Goal: Task Accomplishment & Management: Manage account settings

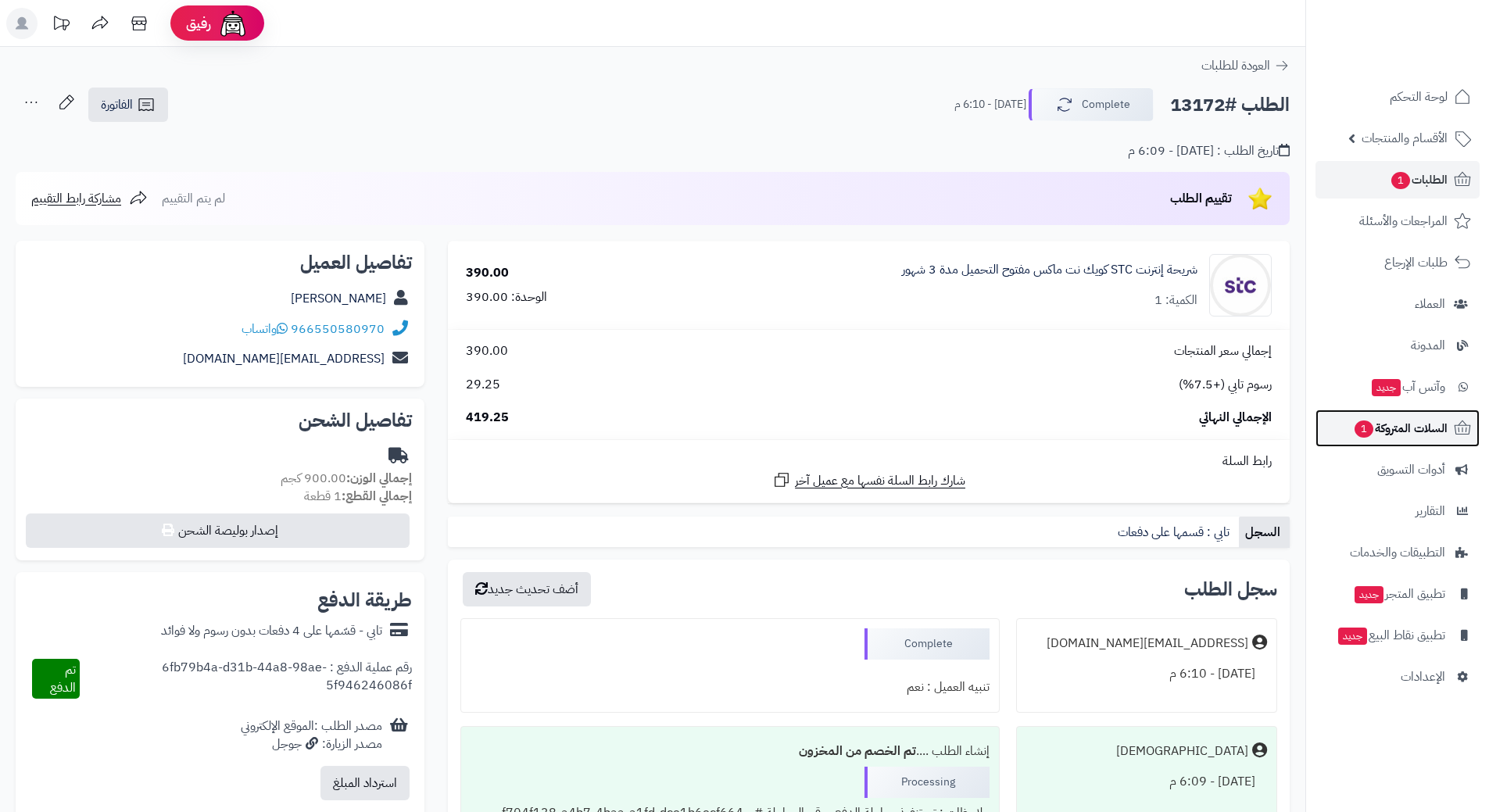
click at [1361, 426] on span "1" at bounding box center [1363, 429] width 18 height 18
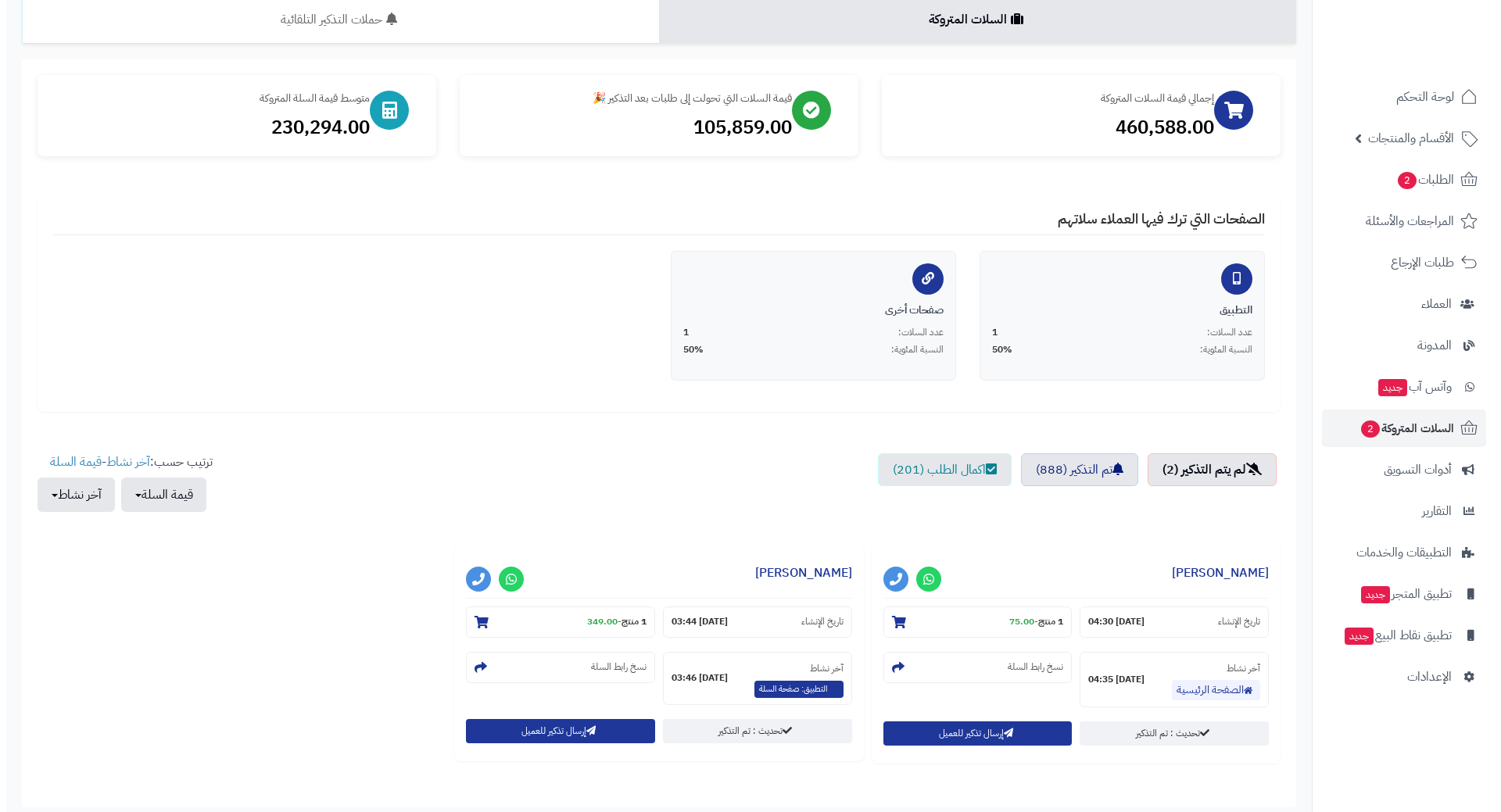
scroll to position [237, 0]
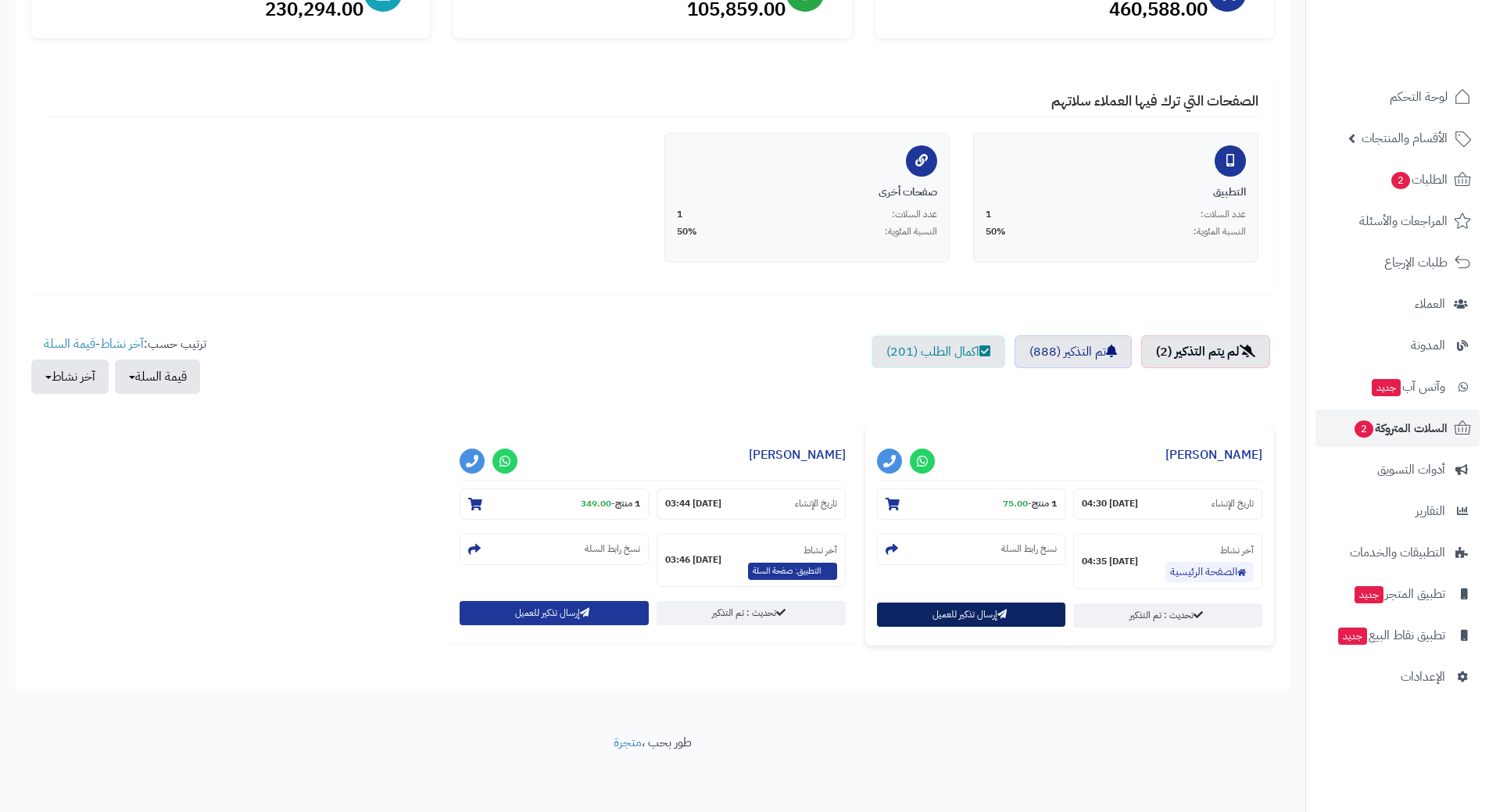
click at [931, 622] on button "إرسال تذكير للعميل" at bounding box center [971, 614] width 189 height 24
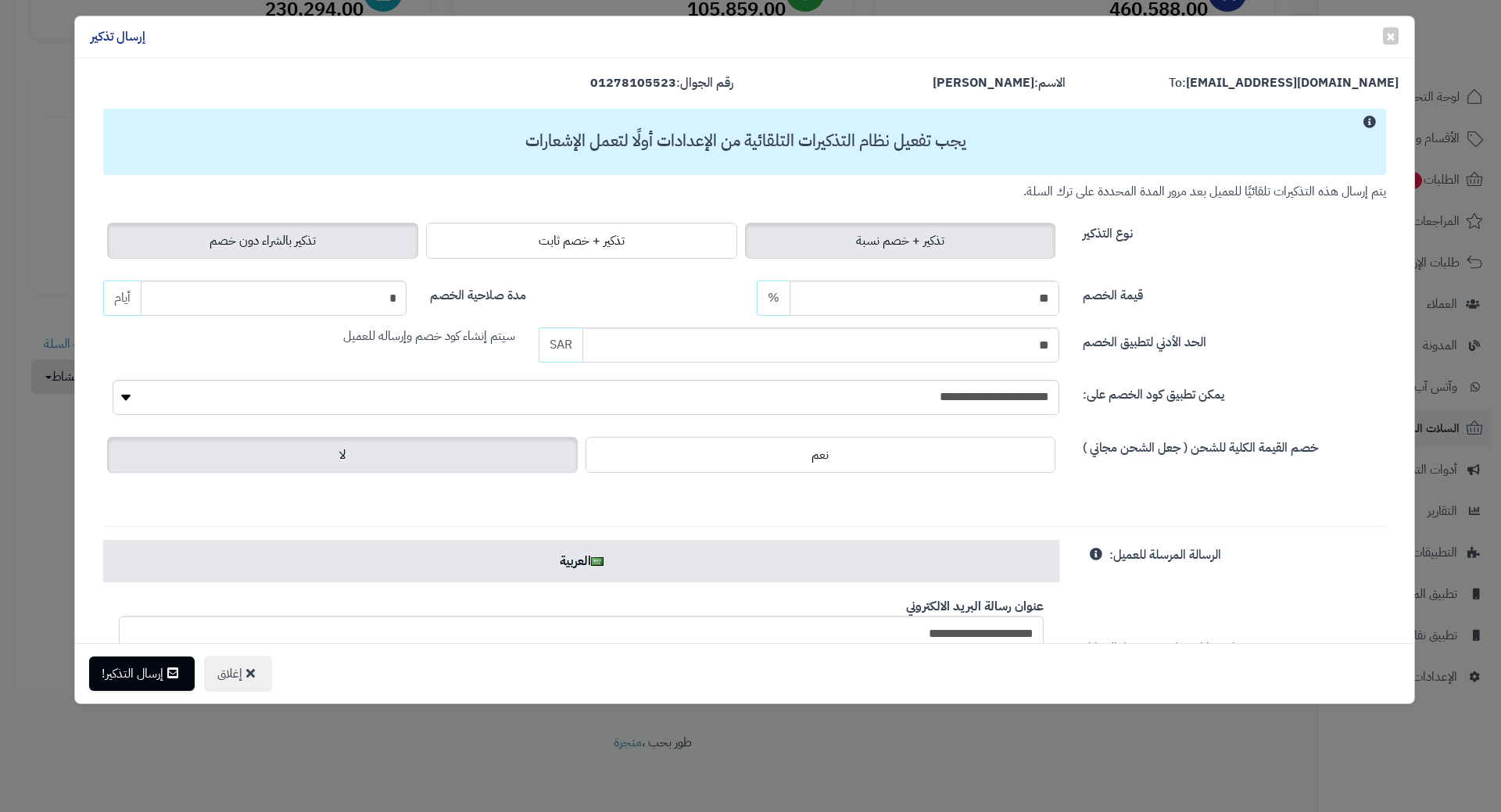
click at [299, 243] on span "تذكير بالشراء دون خصم" at bounding box center [262, 240] width 106 height 18
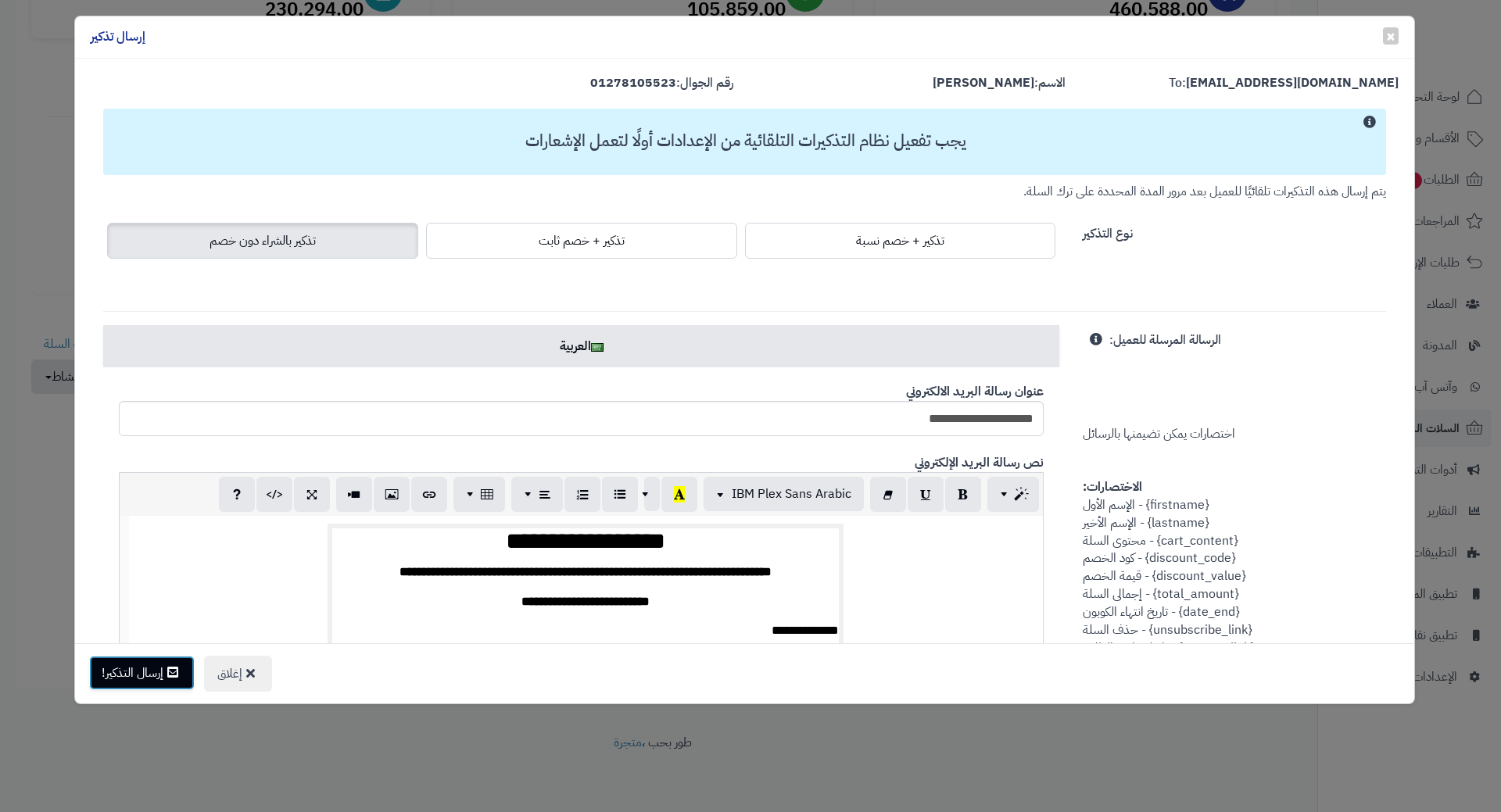
click at [143, 668] on button "إرسال التذكير!" at bounding box center [142, 672] width 106 height 34
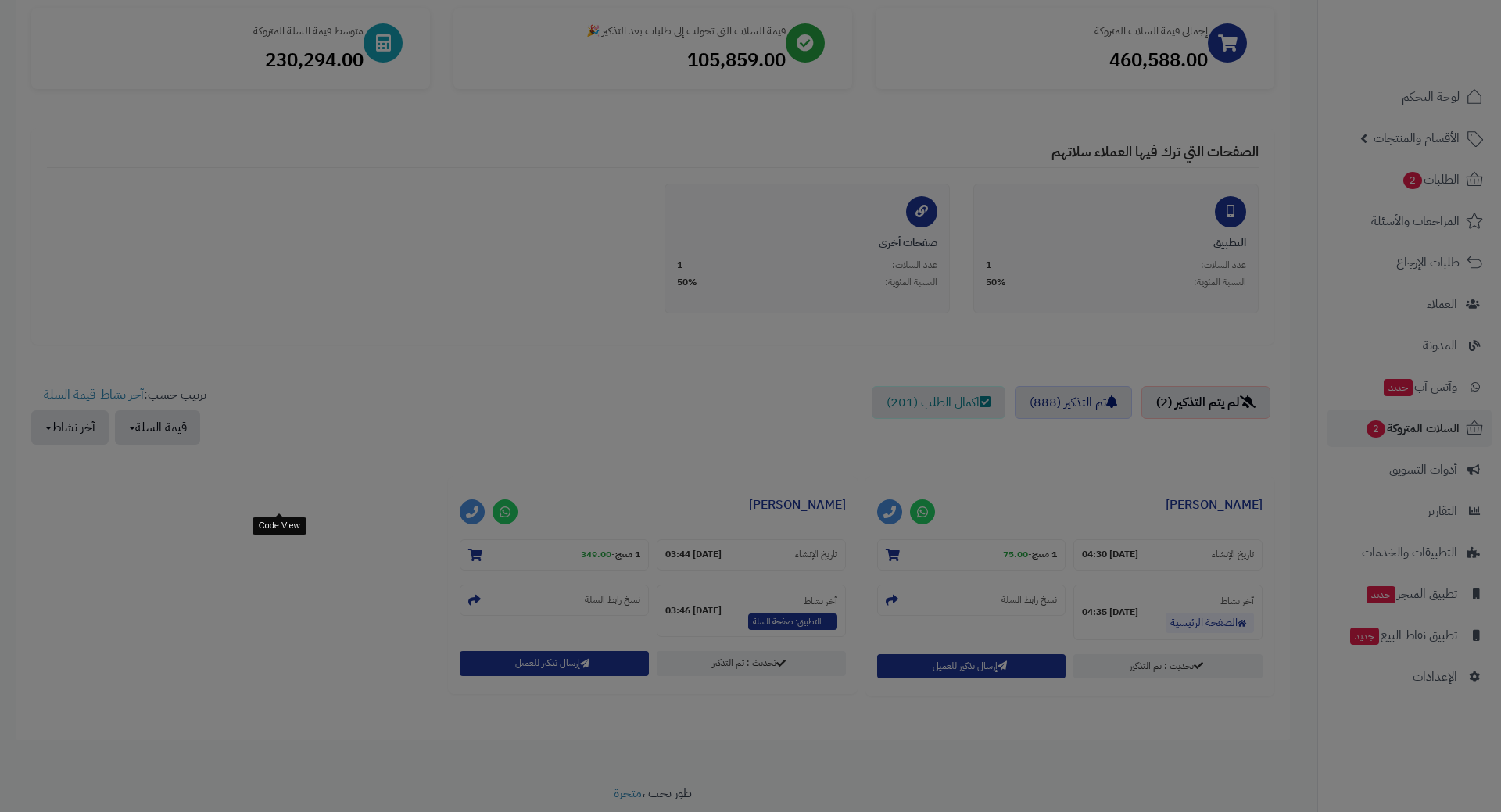
scroll to position [288, 0]
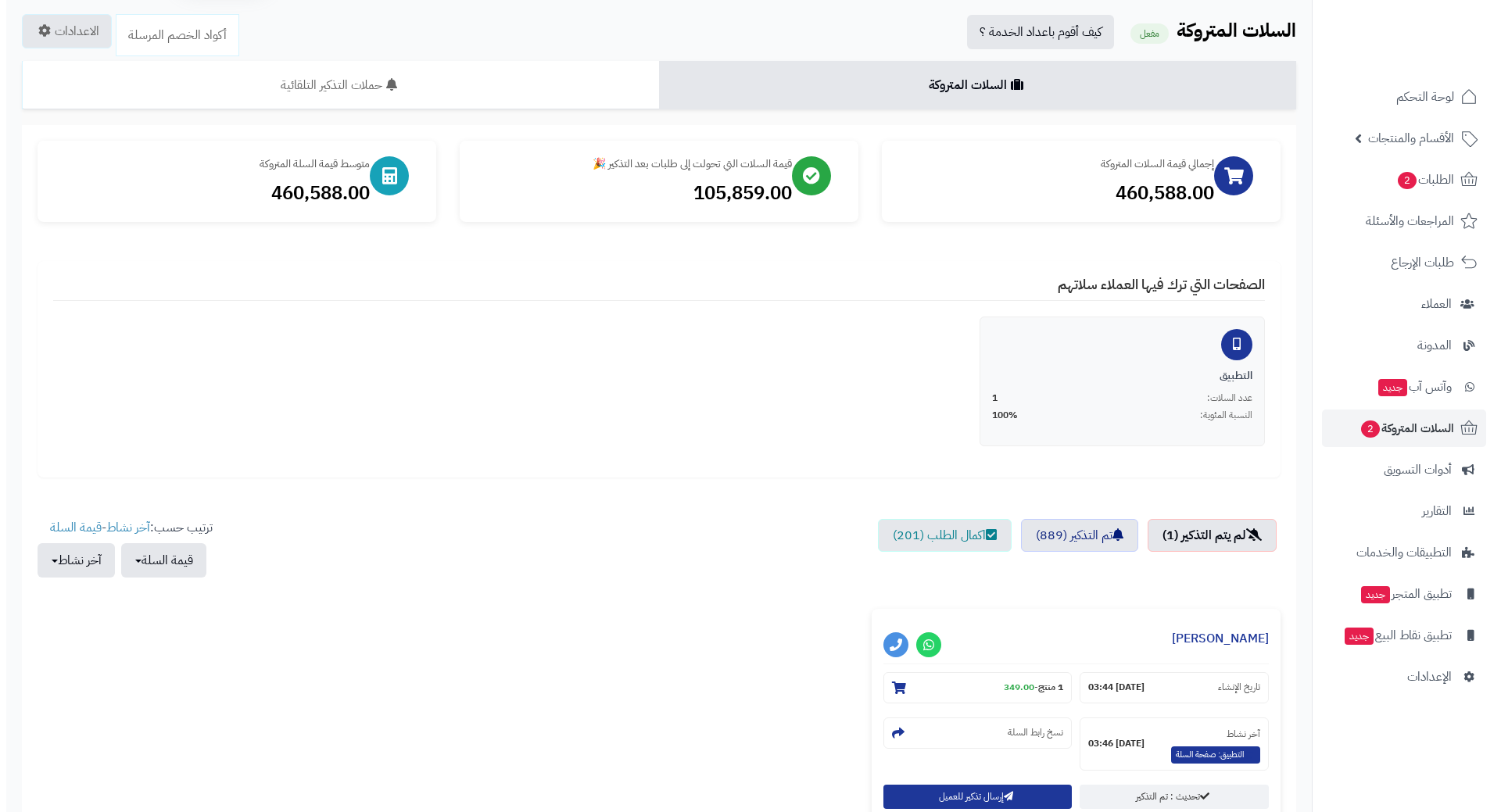
scroll to position [234, 0]
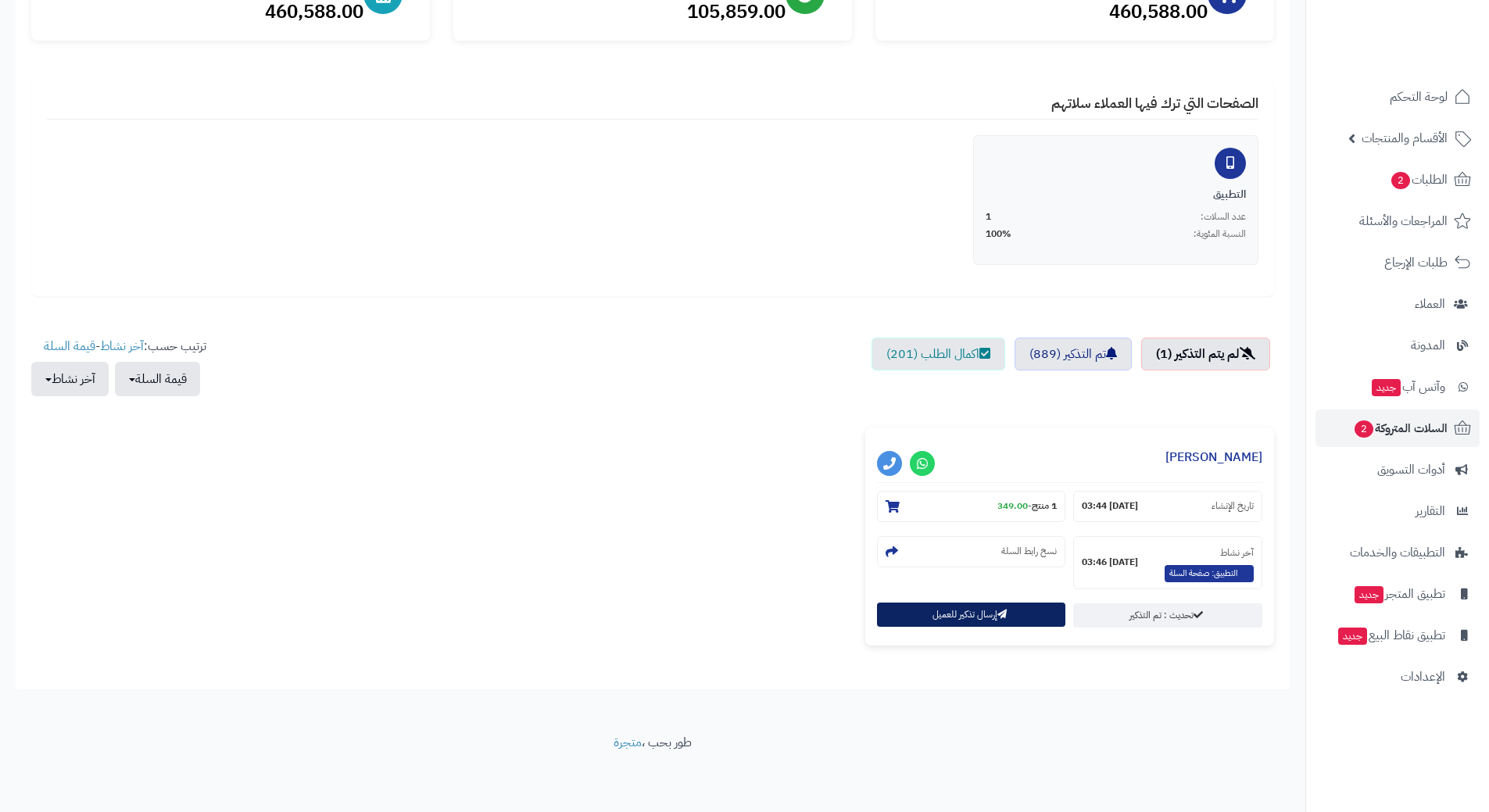
click at [974, 624] on button "إرسال تذكير للعميل" at bounding box center [971, 614] width 189 height 24
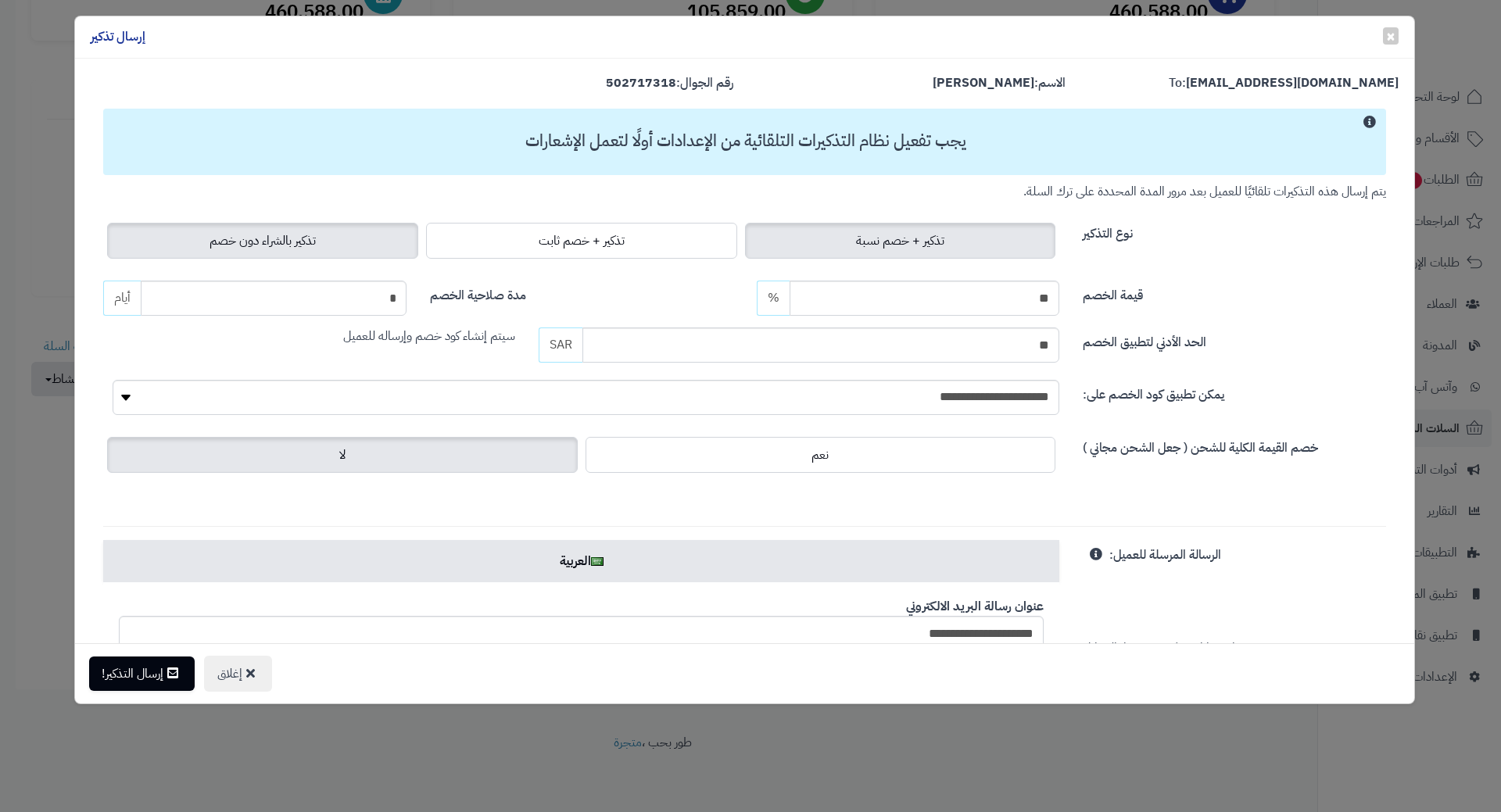
drag, startPoint x: 350, startPoint y: 245, endPoint x: 338, endPoint y: 254, distance: 15.0
click at [350, 245] on label "تذكير بالشراء دون خصم" at bounding box center [262, 240] width 311 height 36
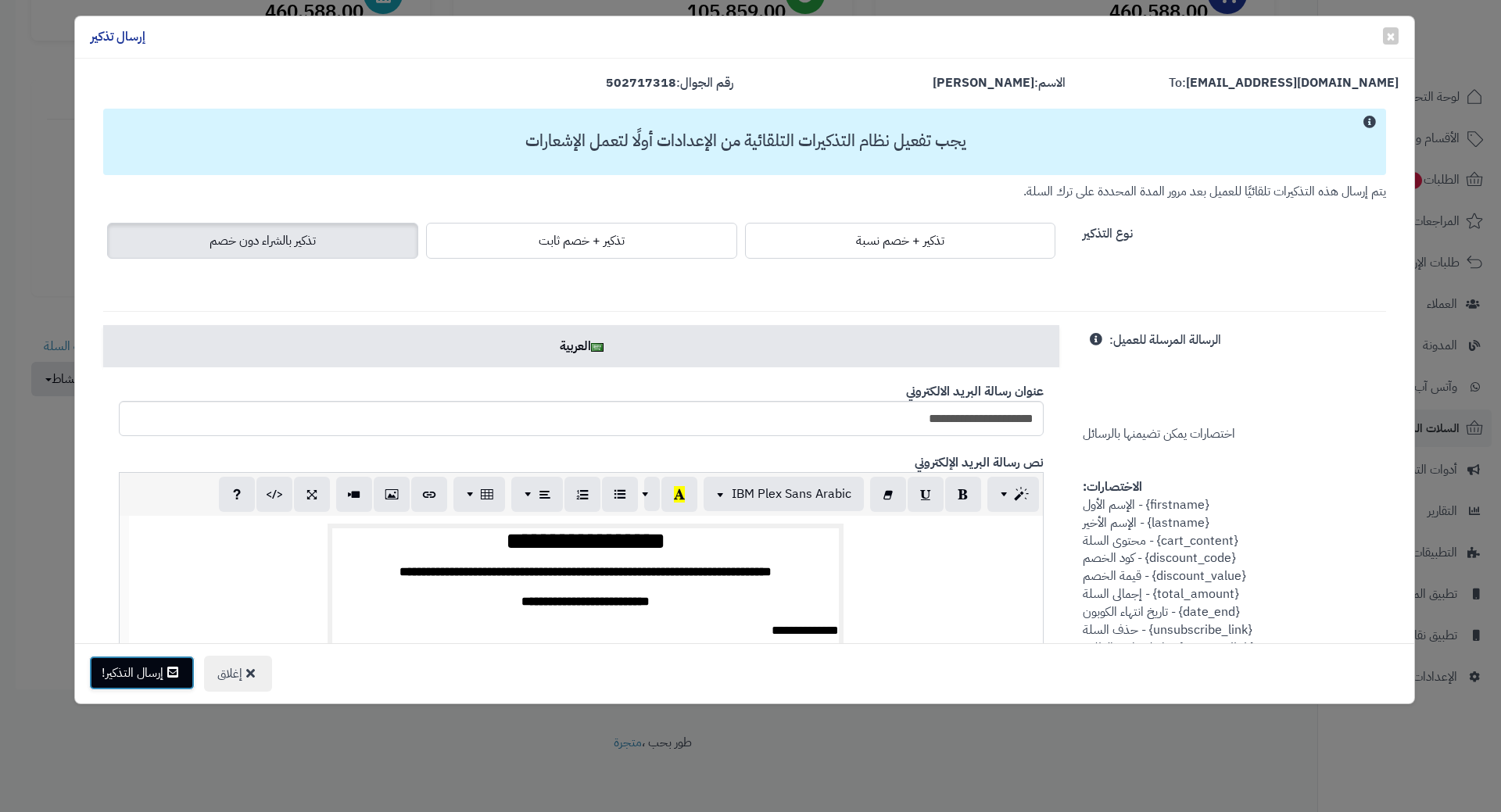
click at [158, 674] on button "إرسال التذكير!" at bounding box center [142, 672] width 106 height 34
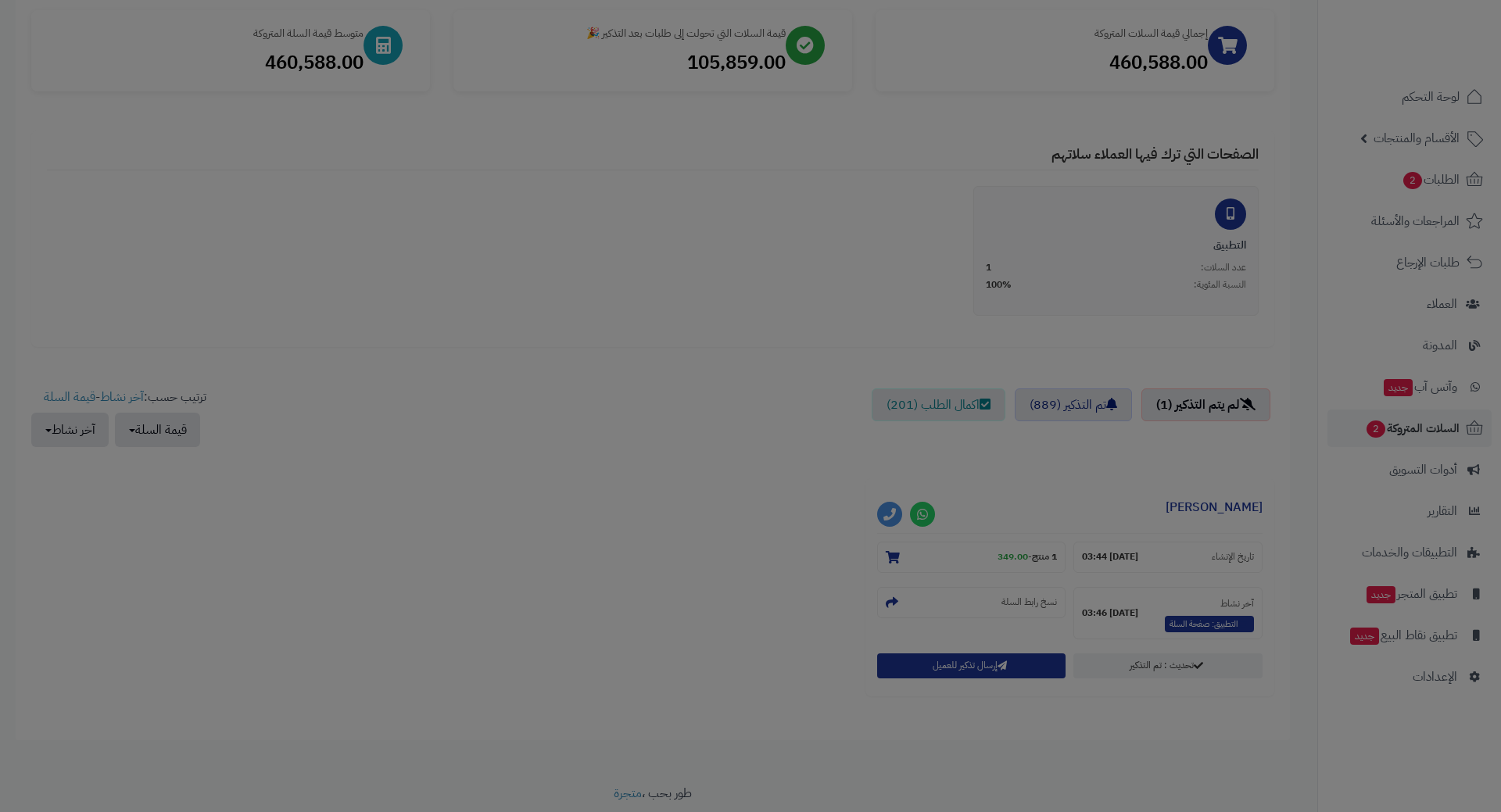
scroll to position [285, 0]
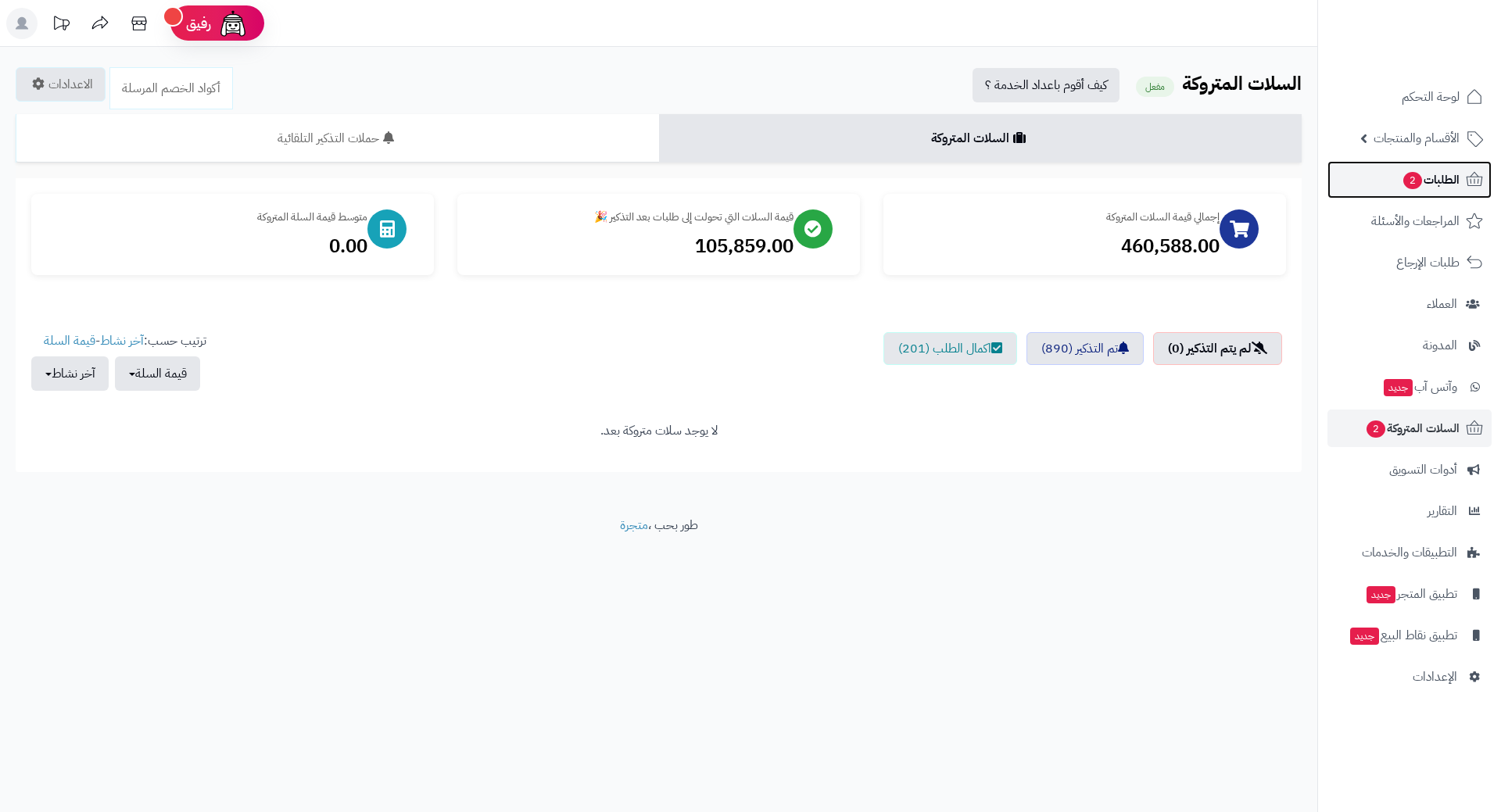
click at [1445, 168] on span "الطلبات 2" at bounding box center [1430, 179] width 58 height 22
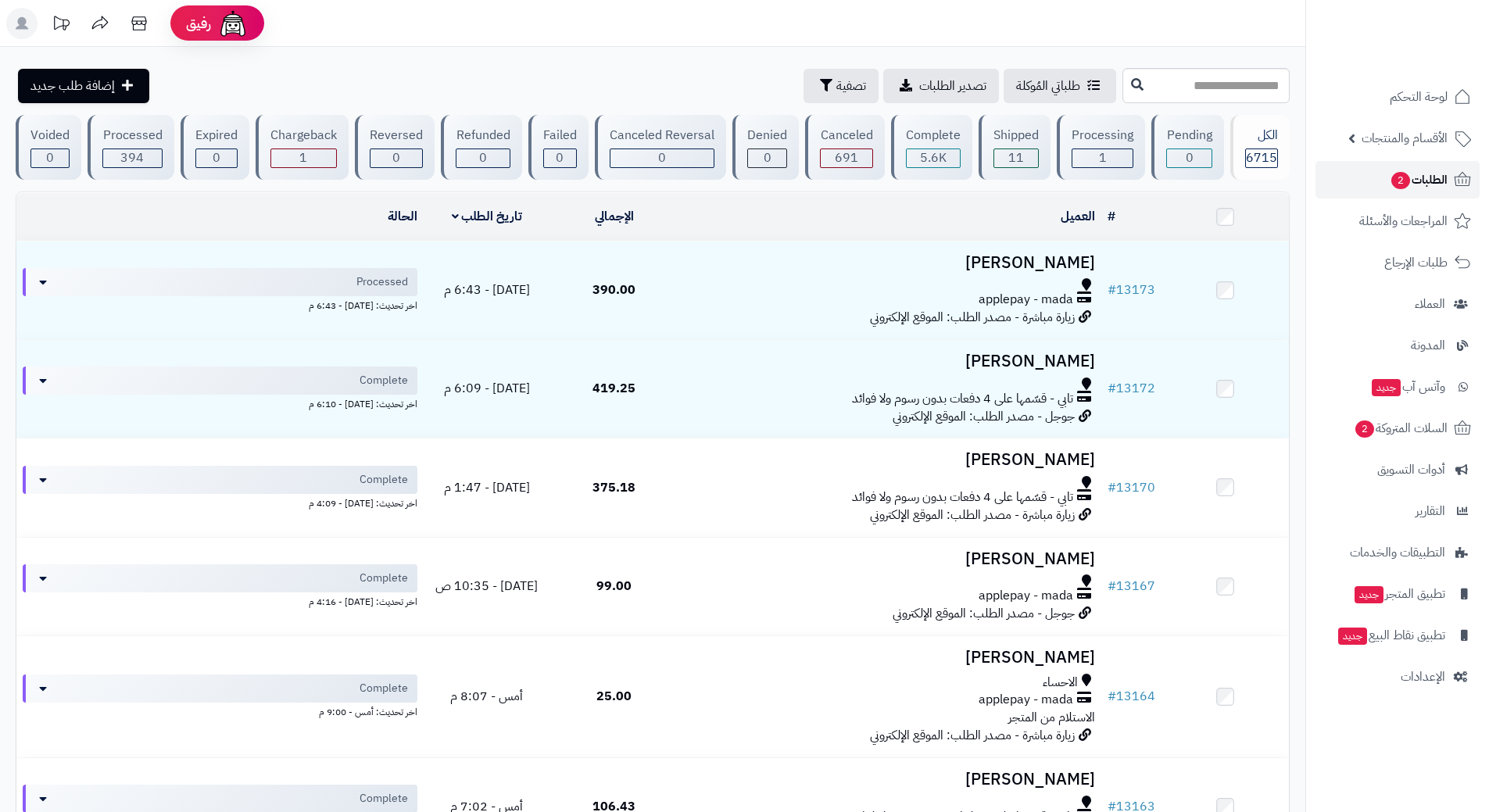
click at [1366, 182] on link "الطلبات 2" at bounding box center [1397, 179] width 164 height 38
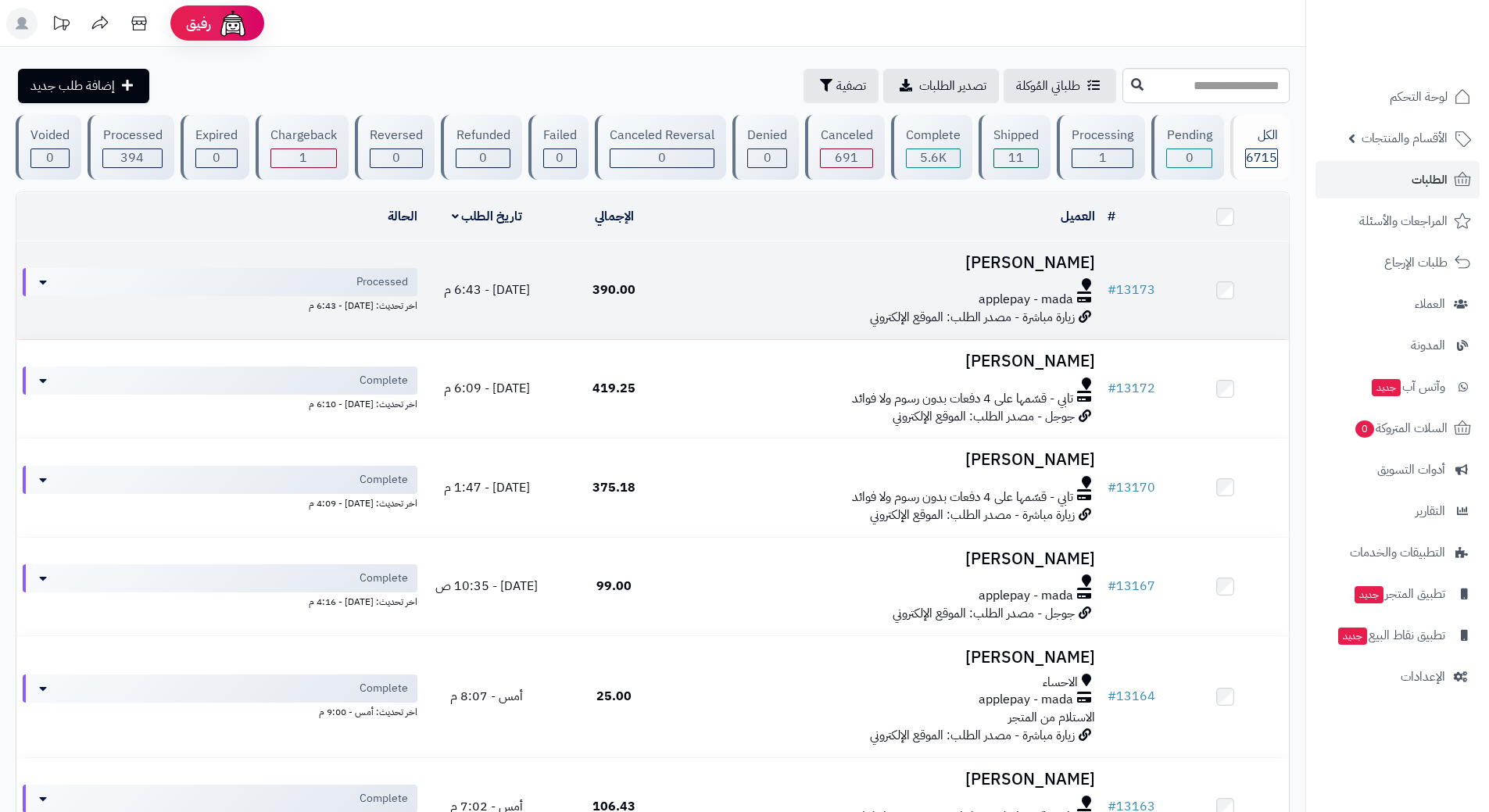
click at [713, 291] on div "applepay - mada" at bounding box center [889, 300] width 411 height 18
click at [715, 291] on div "applepay - mada" at bounding box center [889, 300] width 411 height 18
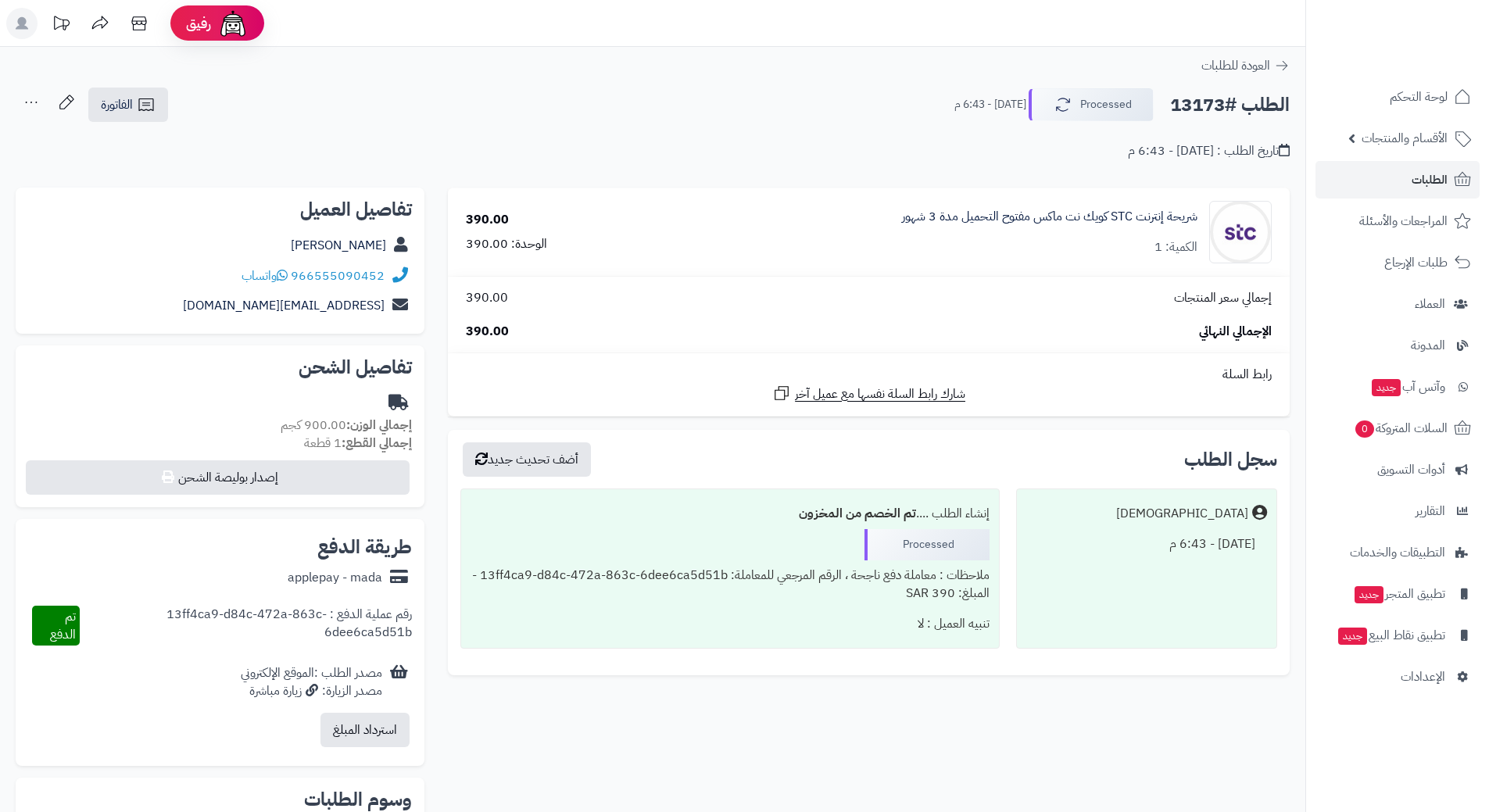
click at [1206, 107] on h2 "الطلب #13173" at bounding box center [1229, 105] width 119 height 32
copy div "الطلب #13173 Processed"
click at [284, 277] on icon at bounding box center [282, 274] width 11 height 13
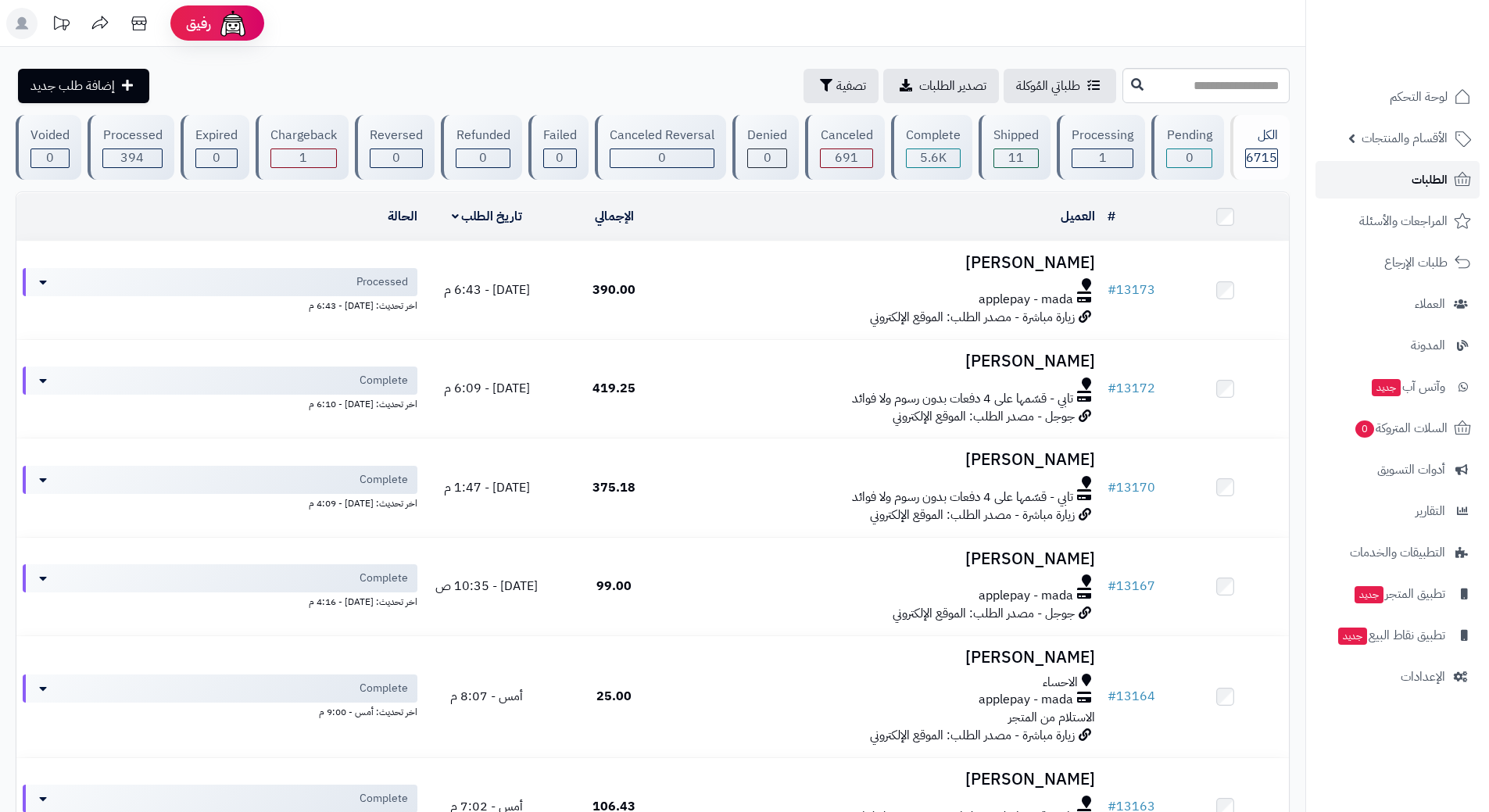
click at [1368, 181] on link "الطلبات" at bounding box center [1397, 179] width 164 height 38
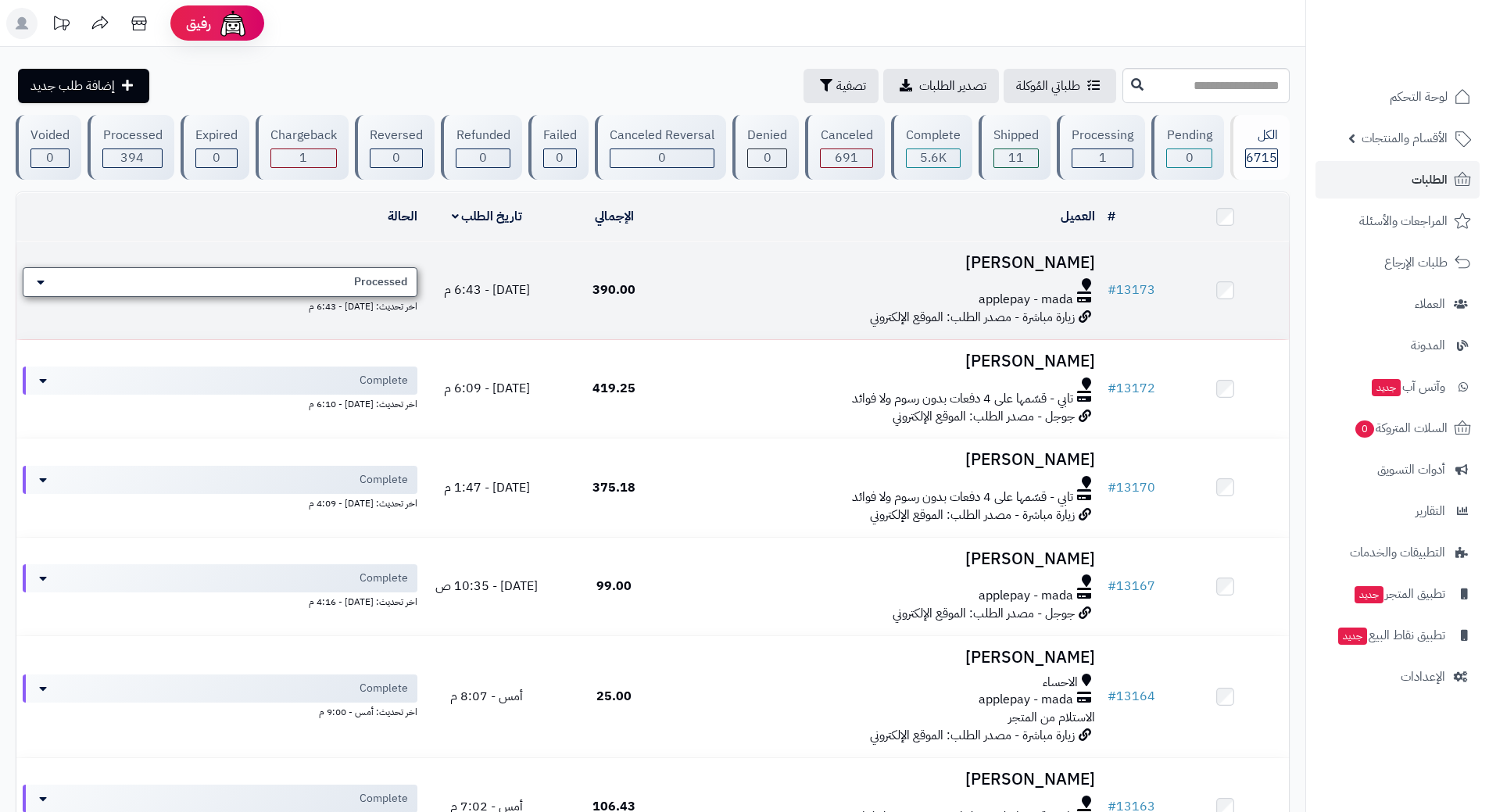
click at [248, 268] on div "Processed" at bounding box center [219, 283] width 394 height 30
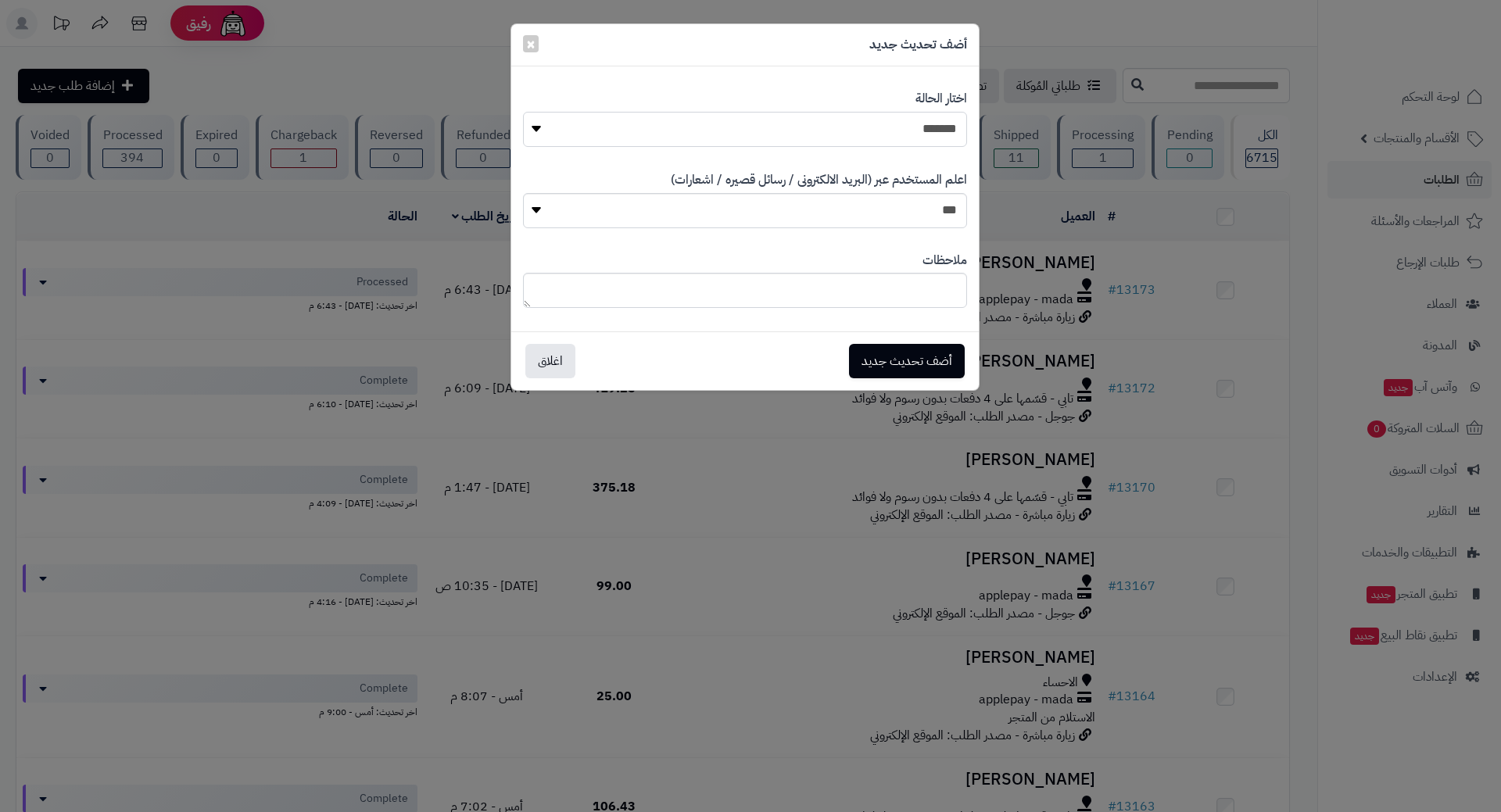
click at [757, 131] on select "**********" at bounding box center [745, 129] width 444 height 35
select select "*"
click at [523, 112] on select "**********" at bounding box center [745, 129] width 444 height 35
click at [906, 355] on button "أضف تحديث جديد" at bounding box center [906, 360] width 116 height 34
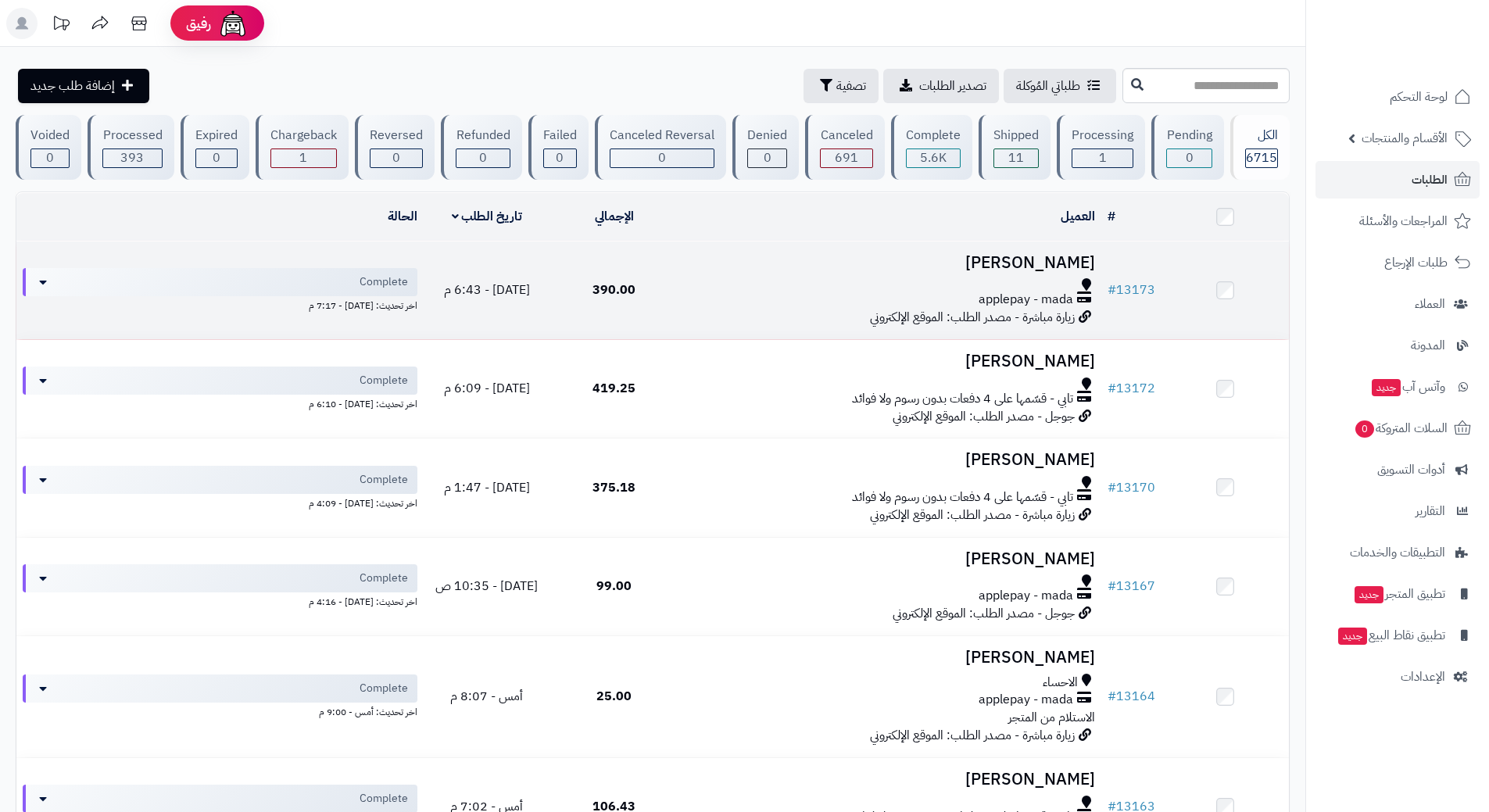
click at [730, 314] on td "Abdulrahman Alghamdi applepay - mada زيارة مباشرة - مصدر الطلب: الموقع الإلكترو…" at bounding box center [890, 290] width 424 height 98
click at [972, 254] on h3 "Abdulrahman Alghamdi" at bounding box center [889, 263] width 411 height 18
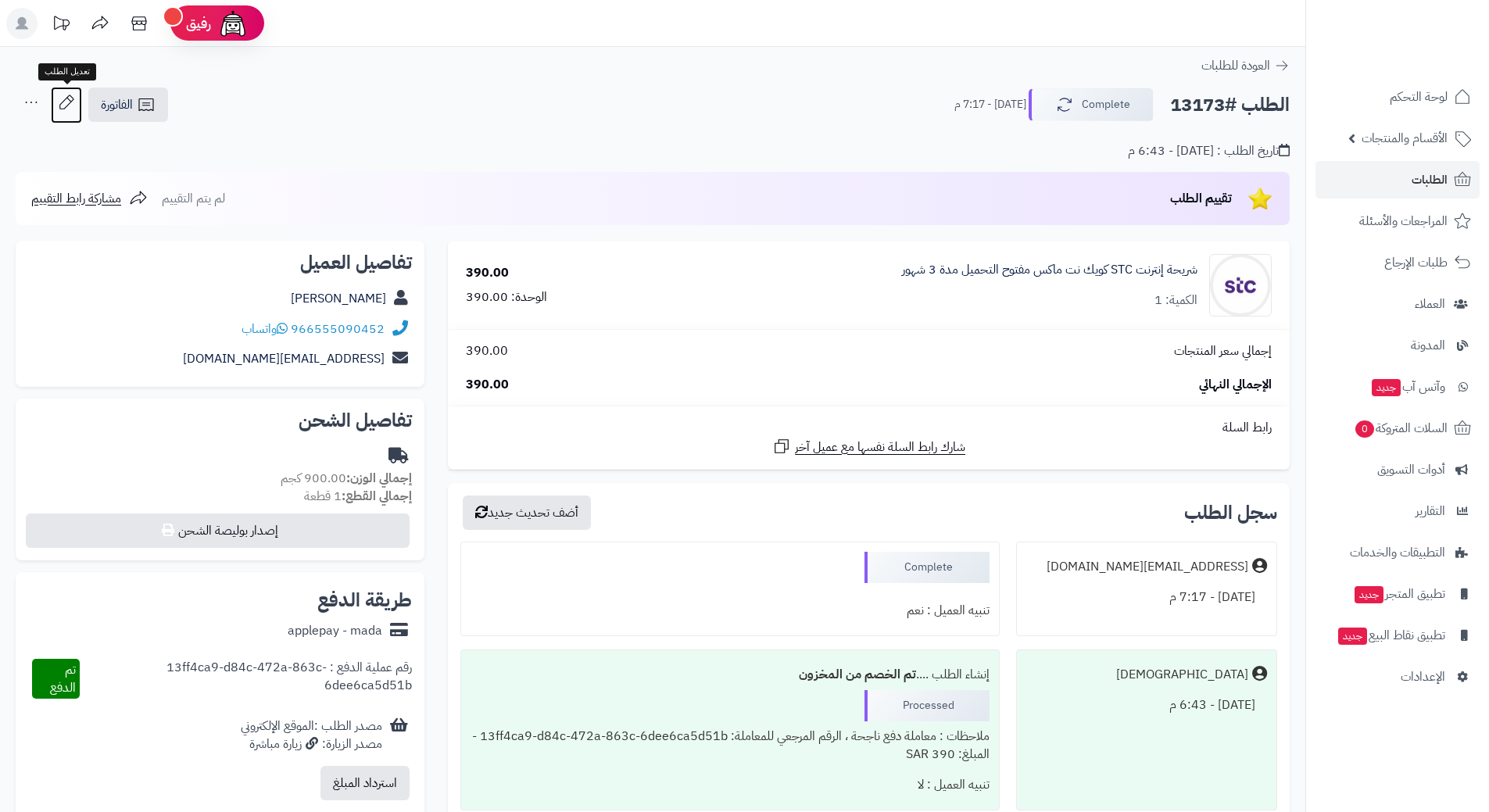
click at [64, 109] on icon at bounding box center [66, 102] width 31 height 31
click at [340, 293] on link "Abdulrahman Alghamdi" at bounding box center [338, 298] width 95 height 18
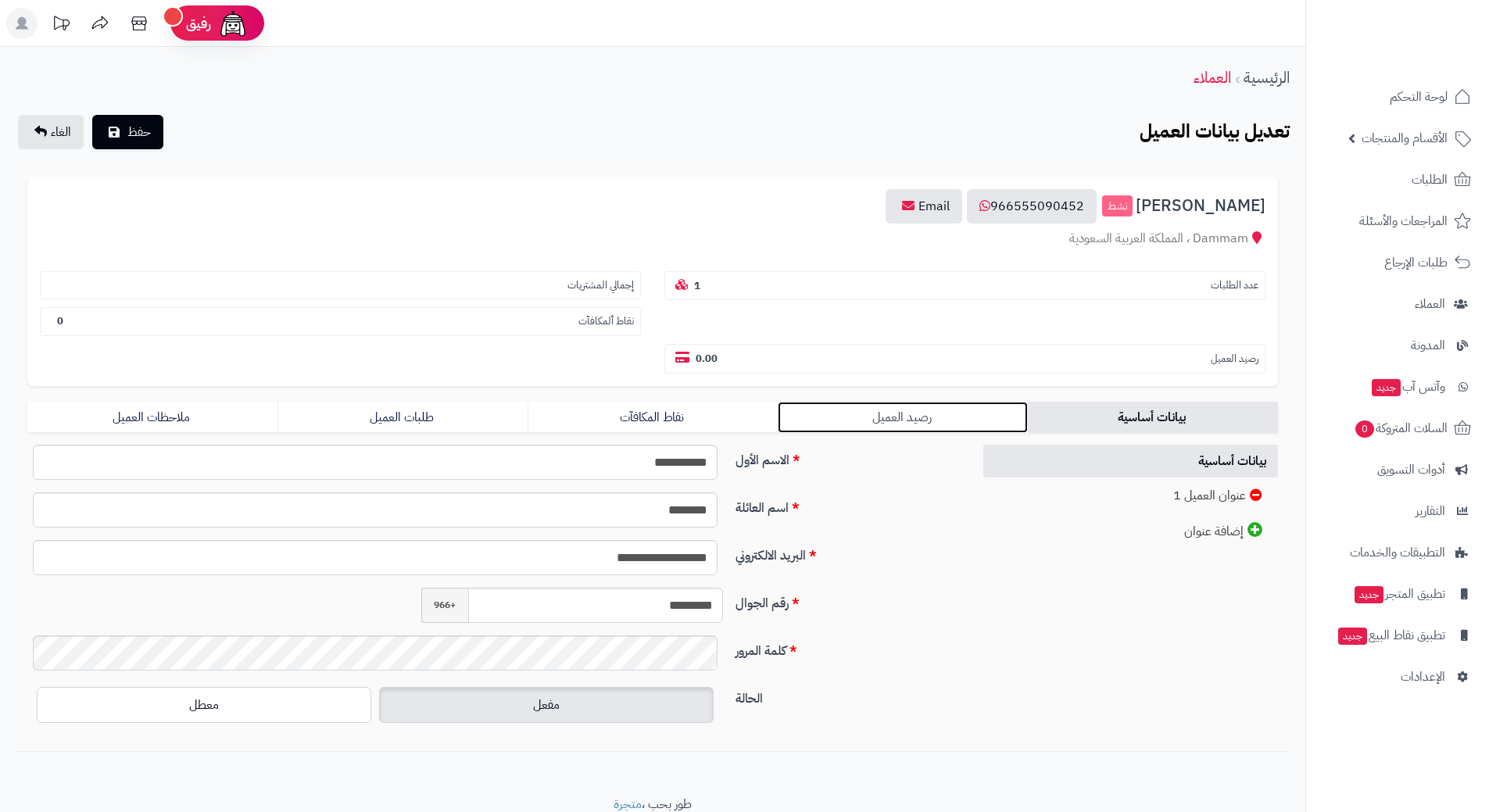
click at [898, 429] on link "رصيد العميل" at bounding box center [903, 417] width 250 height 31
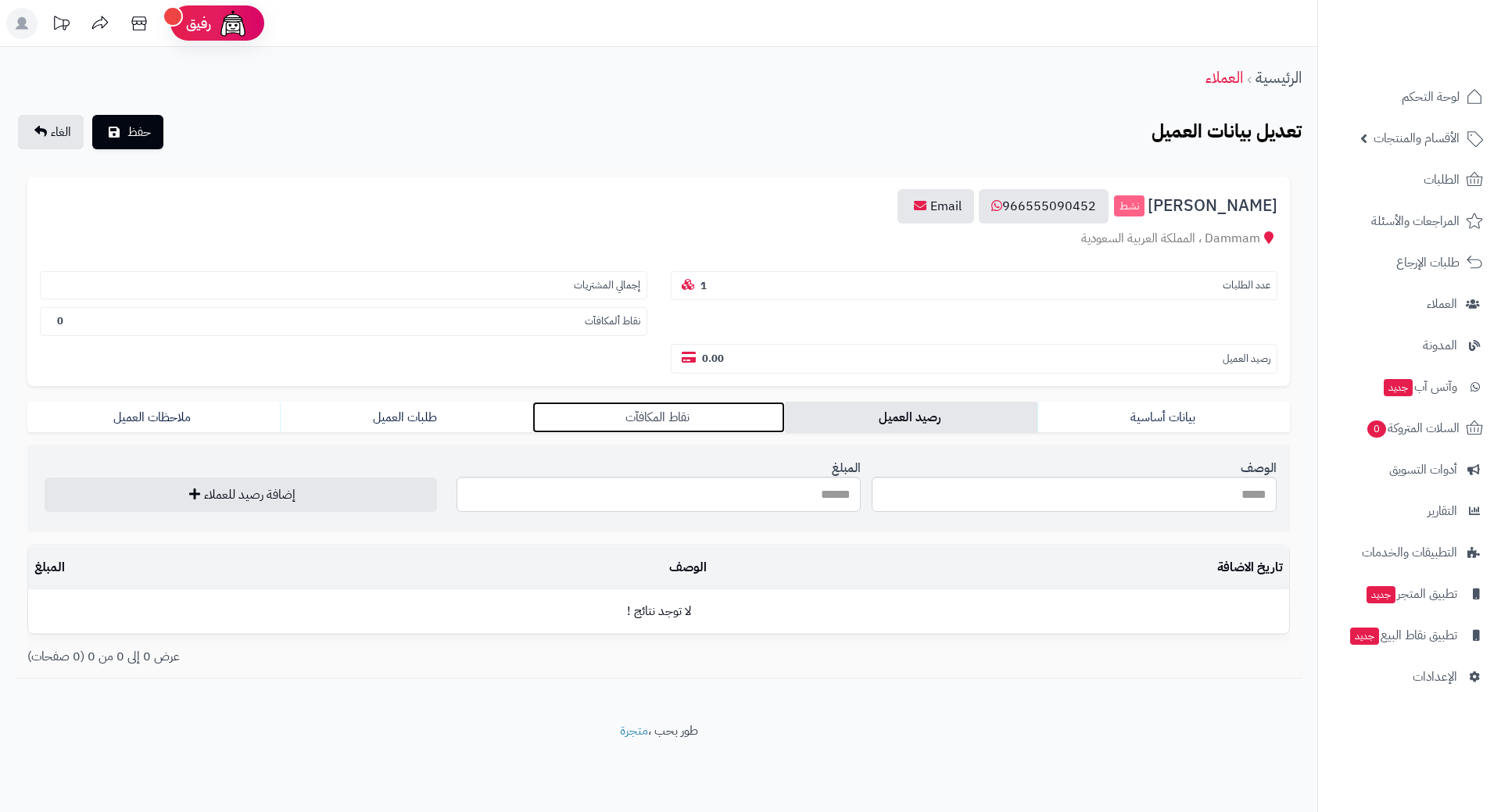
click at [702, 423] on link "نقاط المكافآت" at bounding box center [658, 417] width 253 height 31
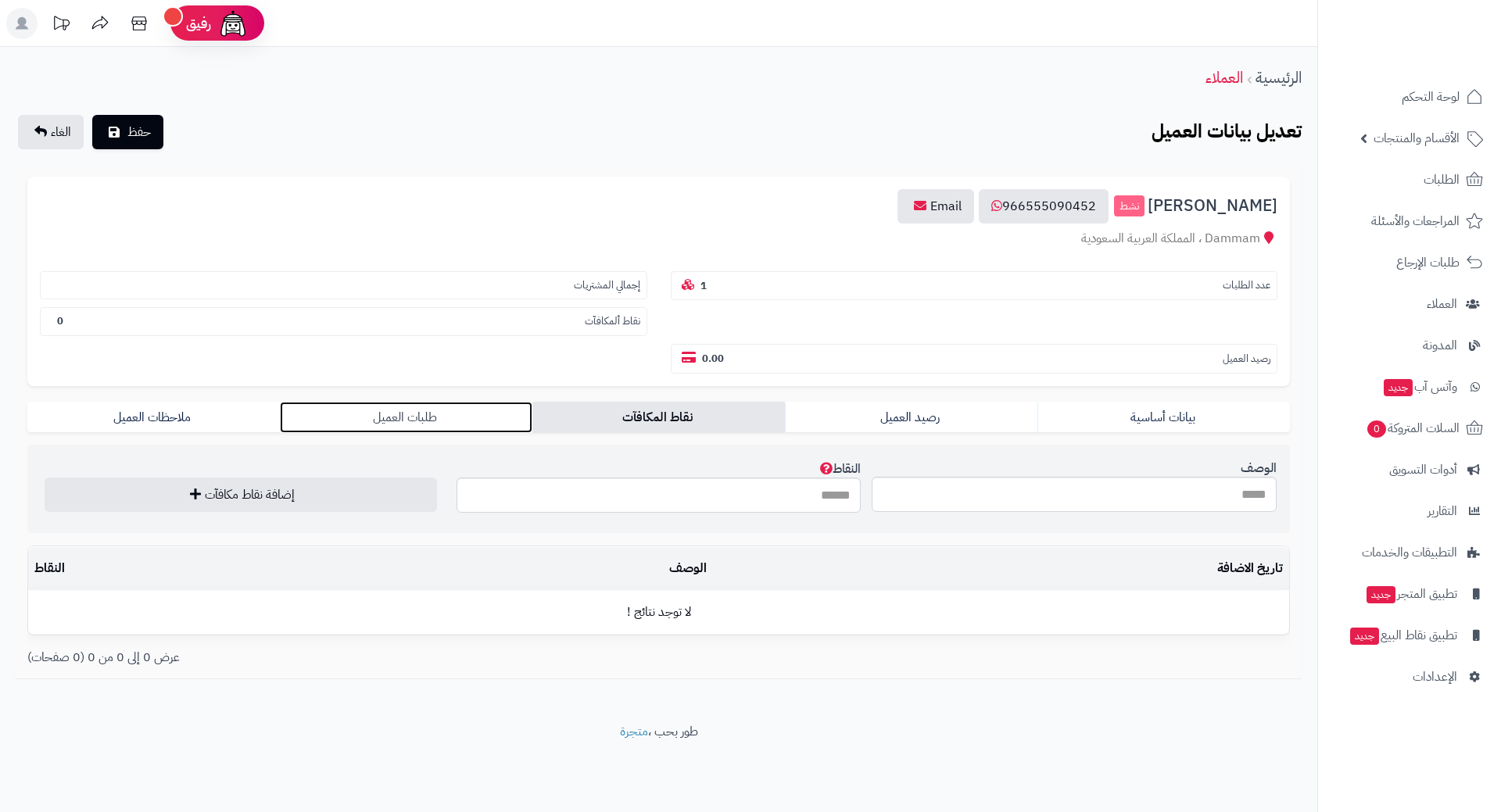
drag, startPoint x: 446, startPoint y: 416, endPoint x: 429, endPoint y: 416, distance: 17.0
click at [446, 416] on link "طلبات العميل" at bounding box center [406, 417] width 253 height 31
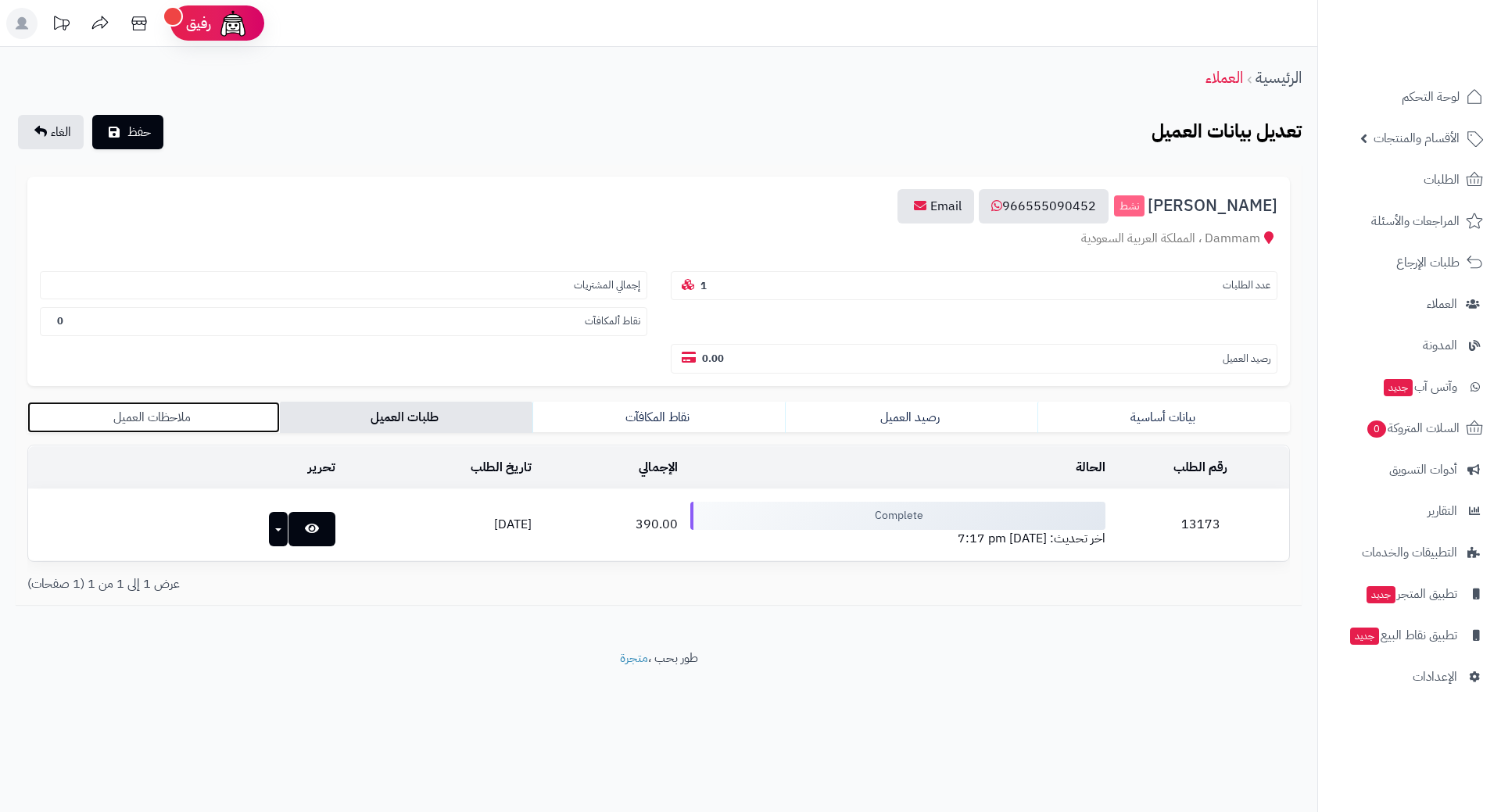
click at [207, 414] on link "ملاحظات العميل" at bounding box center [153, 417] width 253 height 31
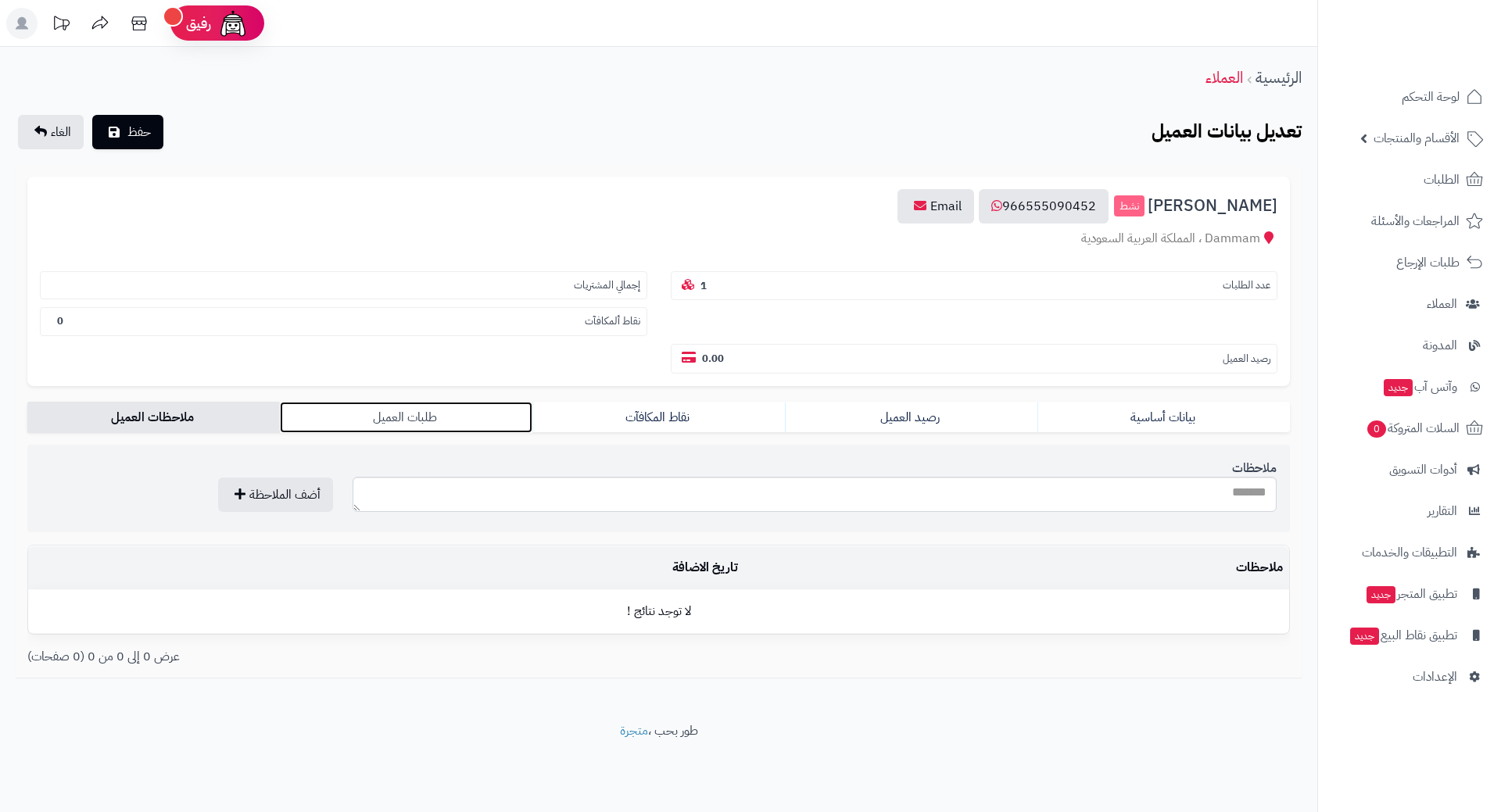
click at [384, 429] on link "طلبات العميل" at bounding box center [406, 417] width 253 height 31
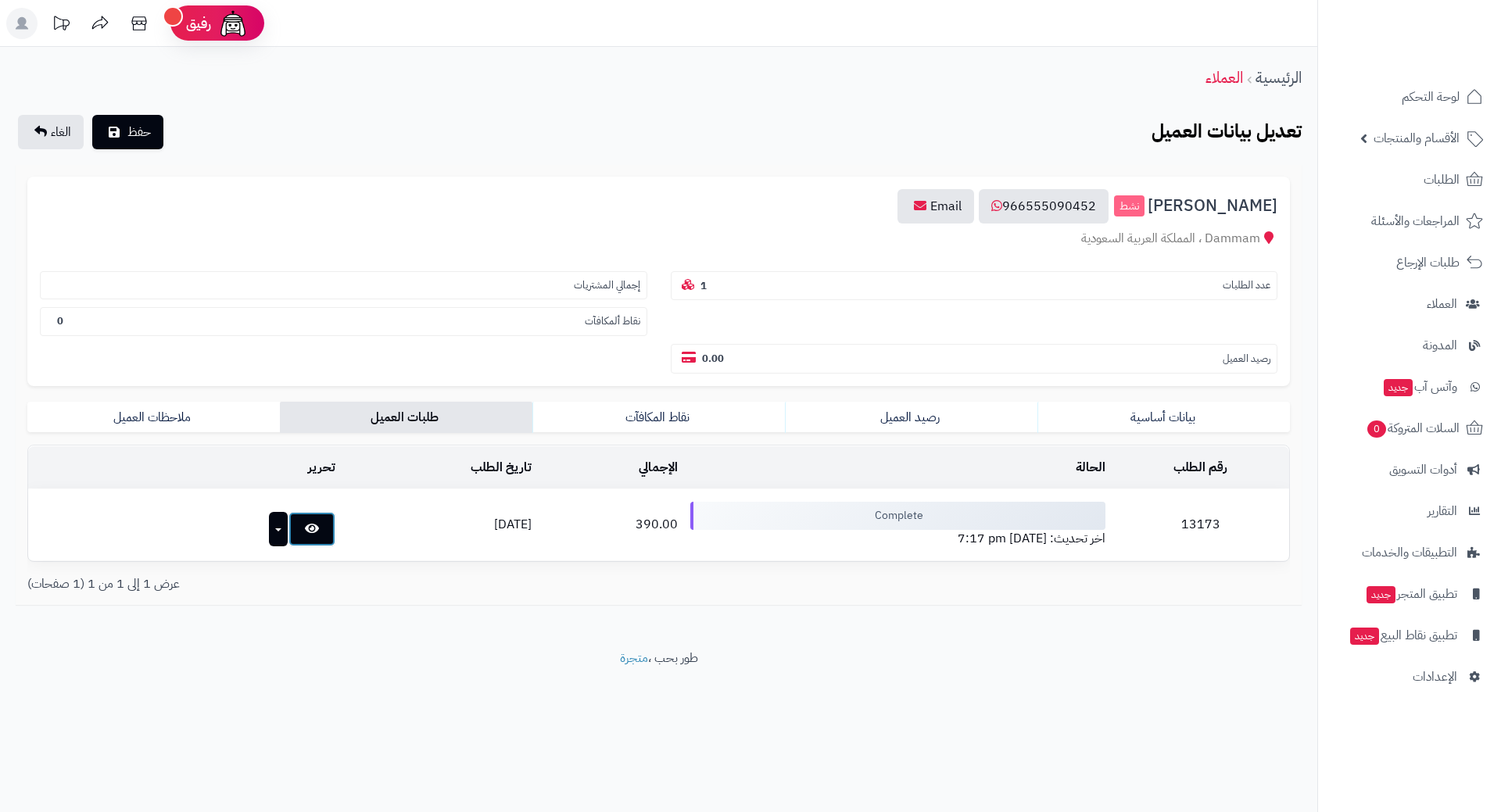
click at [305, 531] on icon at bounding box center [312, 528] width 14 height 13
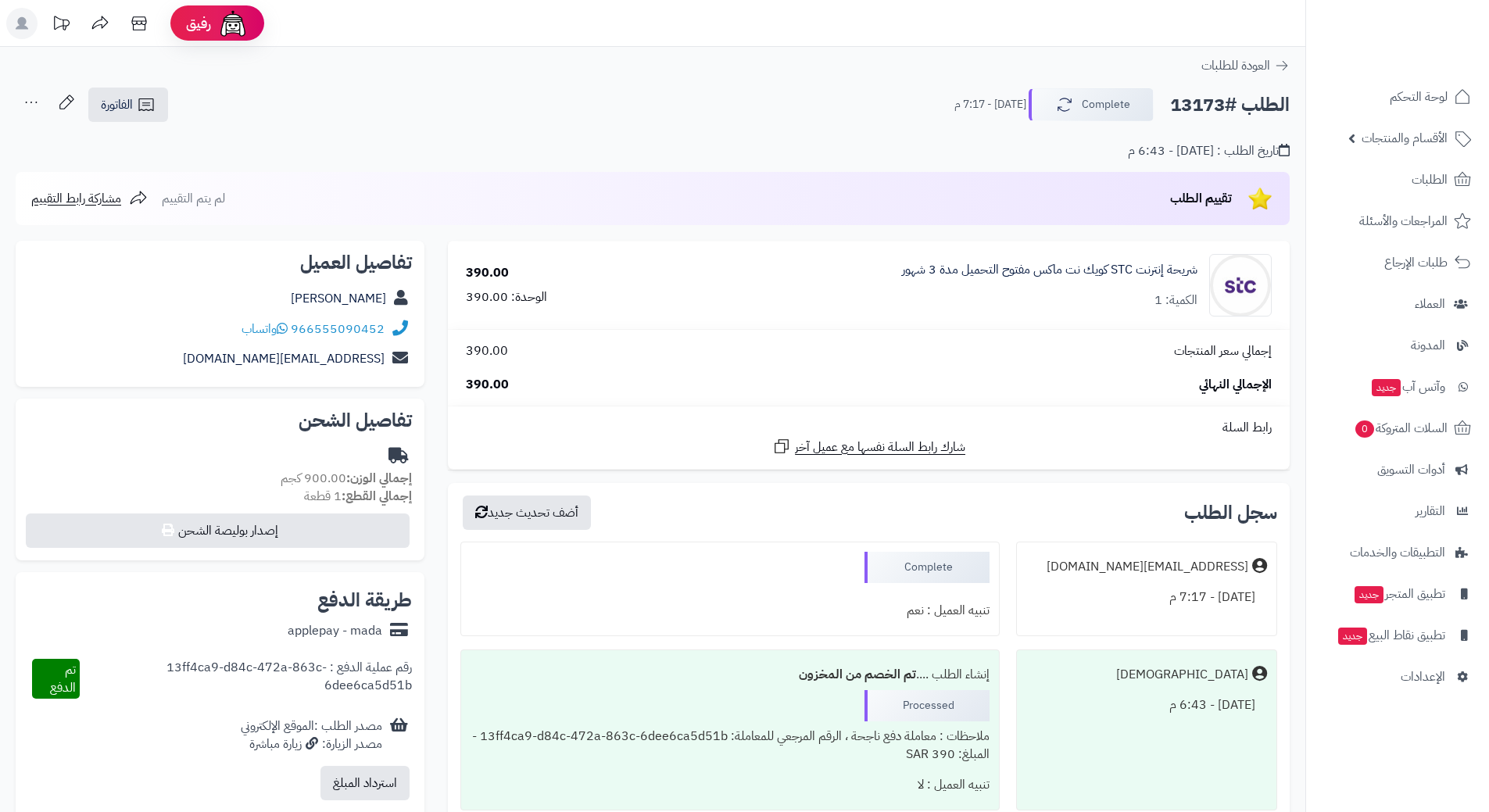
click at [133, 330] on div "966555090452 واتساب" at bounding box center [220, 329] width 384 height 31
click at [305, 303] on link "Abdulrahman Alghamdi" at bounding box center [338, 298] width 95 height 18
